Goal: Find specific page/section: Find specific page/section

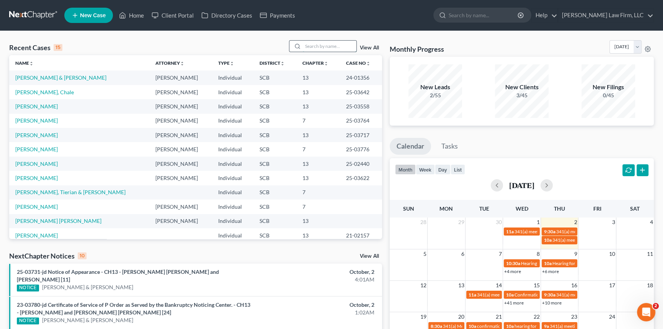
click at [307, 46] on input "search" at bounding box center [330, 46] width 54 height 11
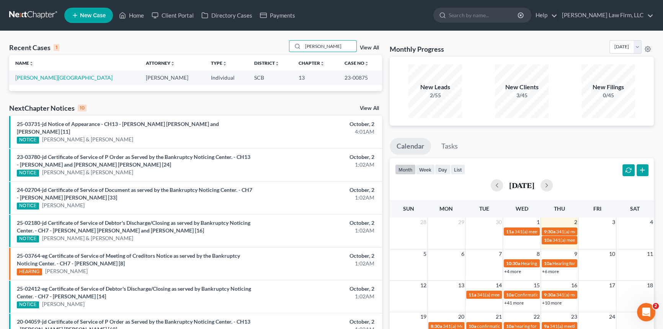
type input "[PERSON_NAME]"
drag, startPoint x: 303, startPoint y: 42, endPoint x: 337, endPoint y: 44, distance: 34.1
click at [337, 44] on input "[PERSON_NAME]" at bounding box center [330, 46] width 54 height 11
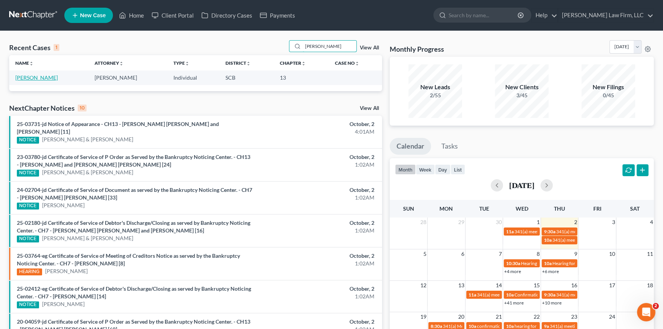
type input "[PERSON_NAME]"
click at [34, 77] on link "[PERSON_NAME]" at bounding box center [36, 77] width 42 height 7
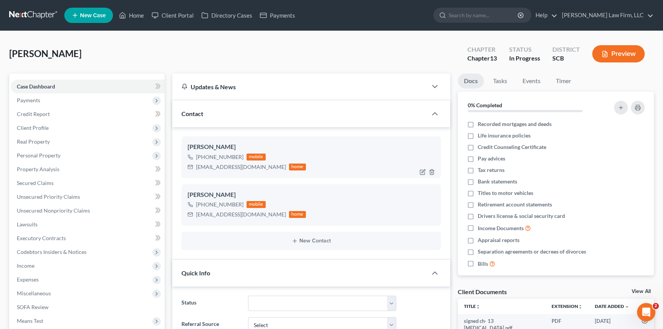
select select "0"
click at [132, 12] on link "Home" at bounding box center [131, 15] width 33 height 14
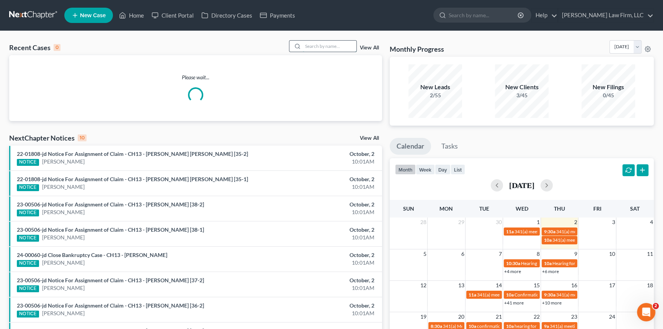
drag, startPoint x: 310, startPoint y: 44, endPoint x: 314, endPoint y: 47, distance: 5.2
click at [314, 46] on input "search" at bounding box center [330, 46] width 54 height 11
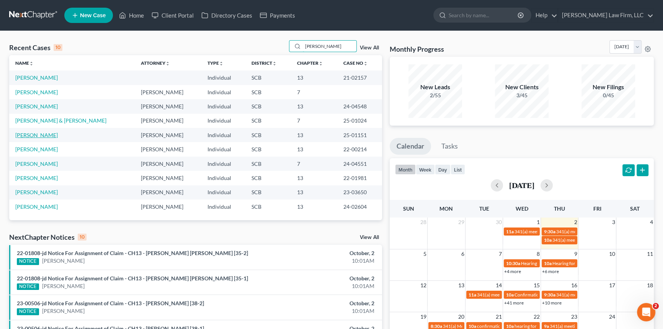
type input "[PERSON_NAME]"
click at [39, 133] on link "[PERSON_NAME]" at bounding box center [36, 135] width 42 height 7
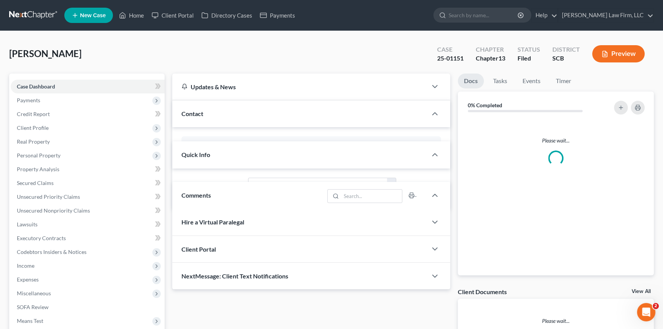
select select "0"
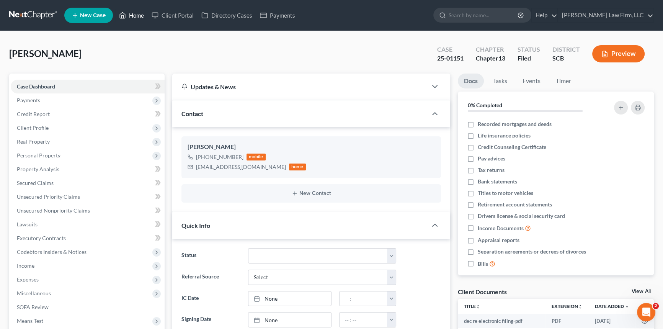
click at [136, 13] on link "Home" at bounding box center [131, 15] width 33 height 14
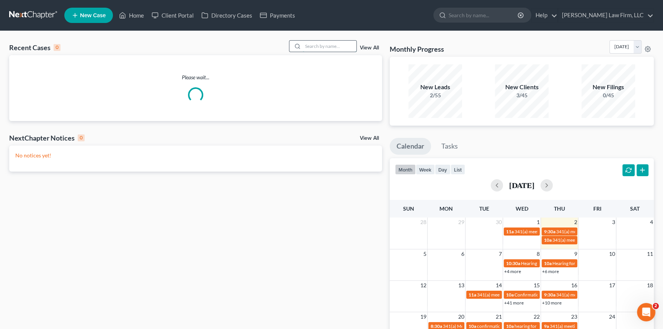
click at [306, 45] on input "search" at bounding box center [330, 46] width 54 height 11
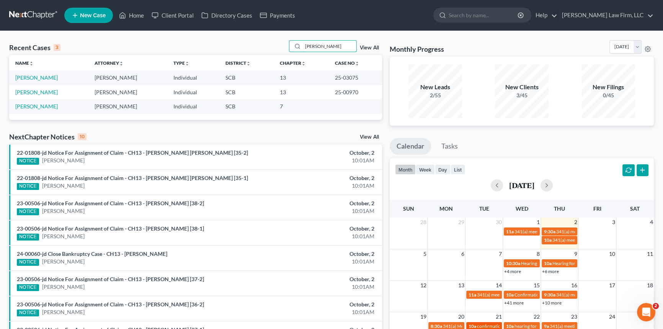
type input "[PERSON_NAME]"
click at [44, 75] on link "[PERSON_NAME]" at bounding box center [36, 77] width 42 height 7
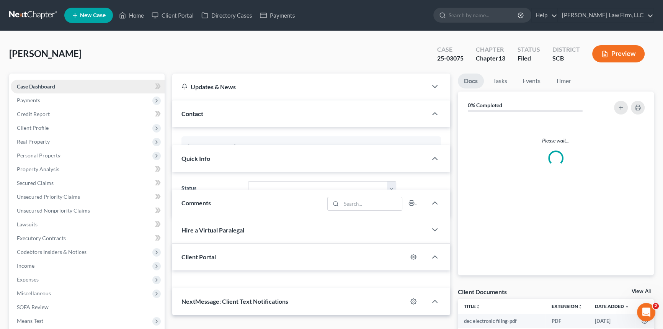
select select "0"
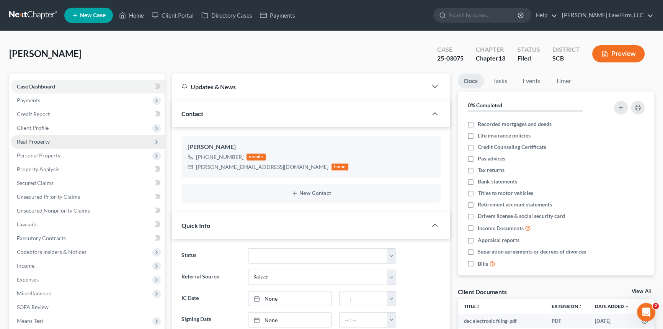
scroll to position [582, 0]
click at [39, 126] on span "Client Profile" at bounding box center [33, 127] width 32 height 7
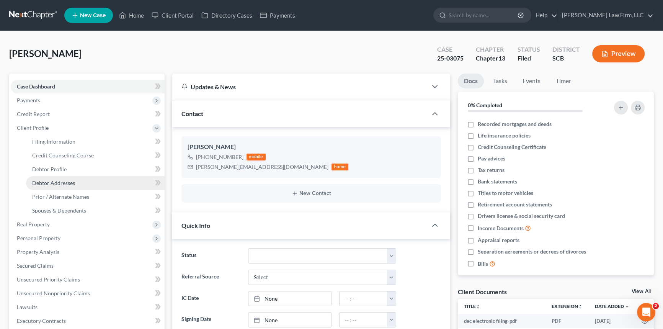
click at [57, 181] on span "Debtor Addresses" at bounding box center [53, 183] width 43 height 7
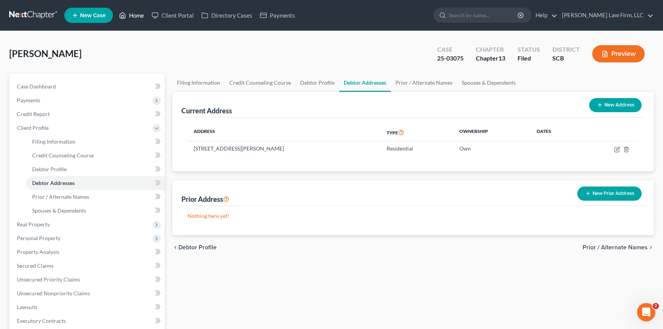
click at [132, 13] on link "Home" at bounding box center [131, 15] width 33 height 14
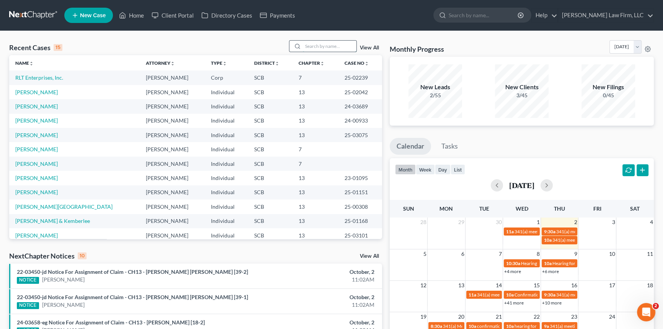
click at [304, 44] on input "search" at bounding box center [330, 46] width 54 height 11
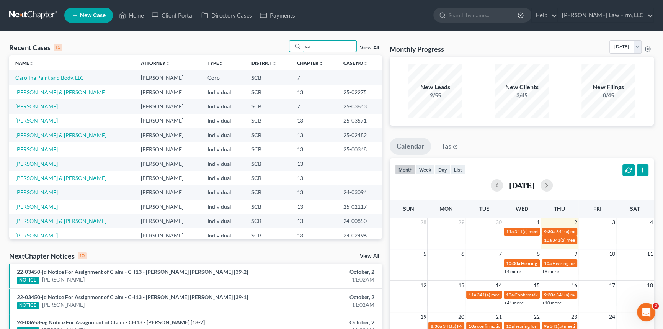
type input "car"
click at [52, 103] on link "[PERSON_NAME]" at bounding box center [36, 106] width 42 height 7
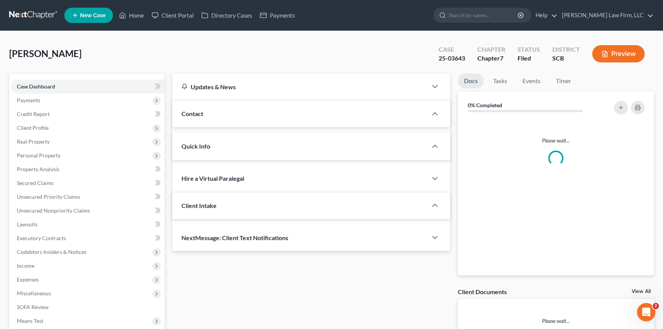
select select "0"
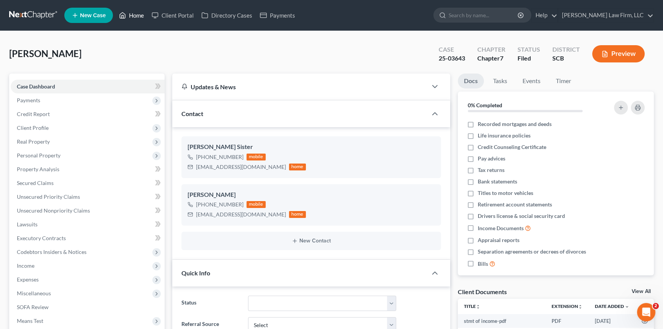
click at [134, 15] on link "Home" at bounding box center [131, 15] width 33 height 14
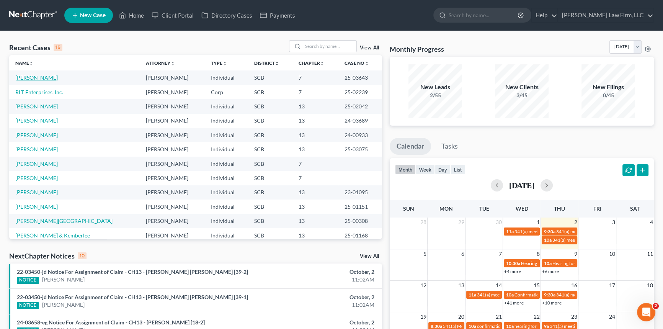
click at [35, 77] on link "[PERSON_NAME]" at bounding box center [36, 77] width 42 height 7
select select "0"
